Goal: Task Accomplishment & Management: Use online tool/utility

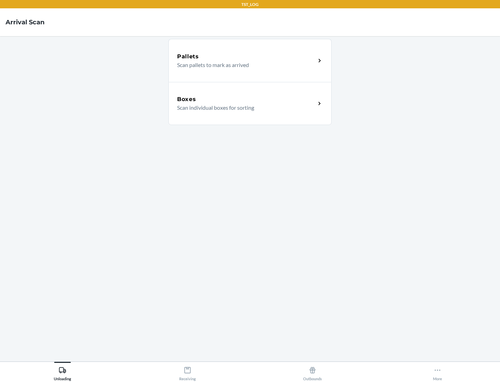
click at [246, 99] on div "Boxes" at bounding box center [246, 99] width 139 height 8
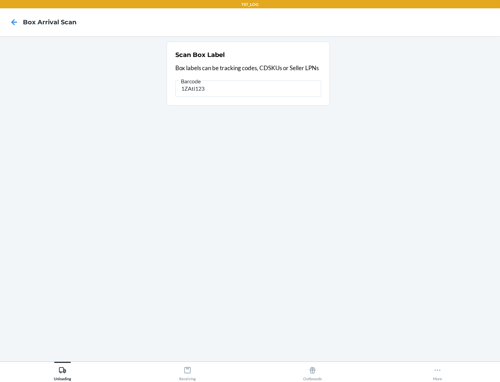
type input "1ZAti123"
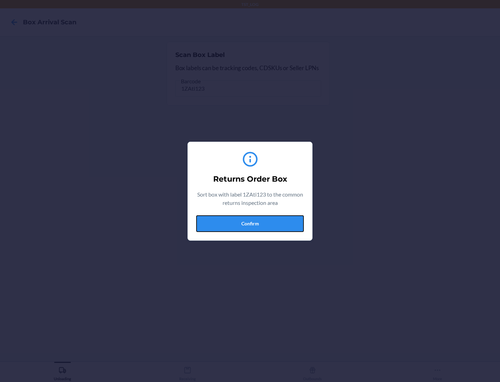
click at [250, 223] on button "Confirm" at bounding box center [250, 223] width 108 height 17
